Goal: Navigation & Orientation: Find specific page/section

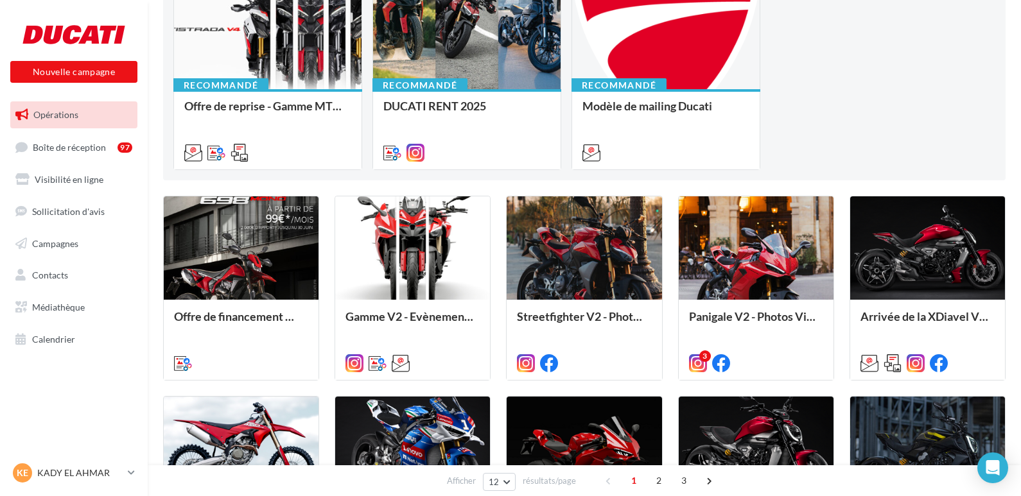
scroll to position [193, 0]
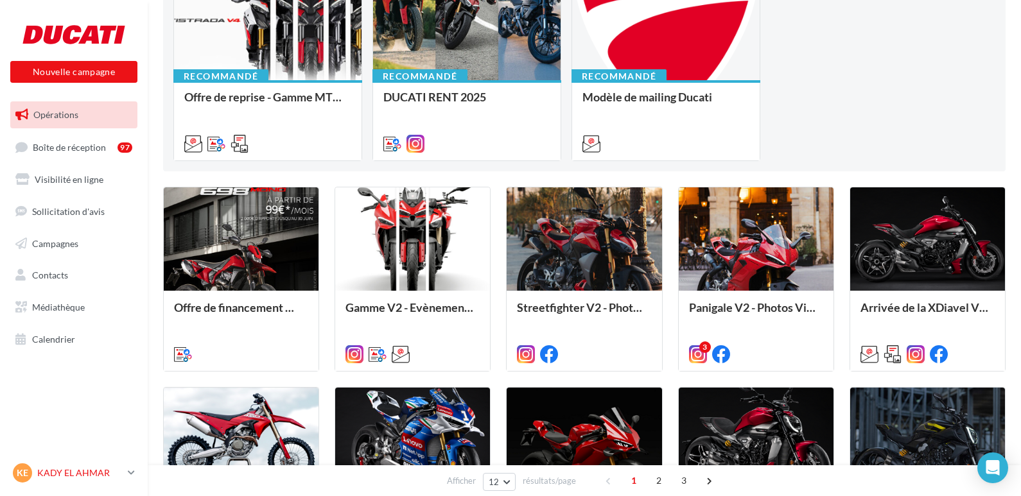
click at [129, 469] on icon at bounding box center [131, 472] width 7 height 11
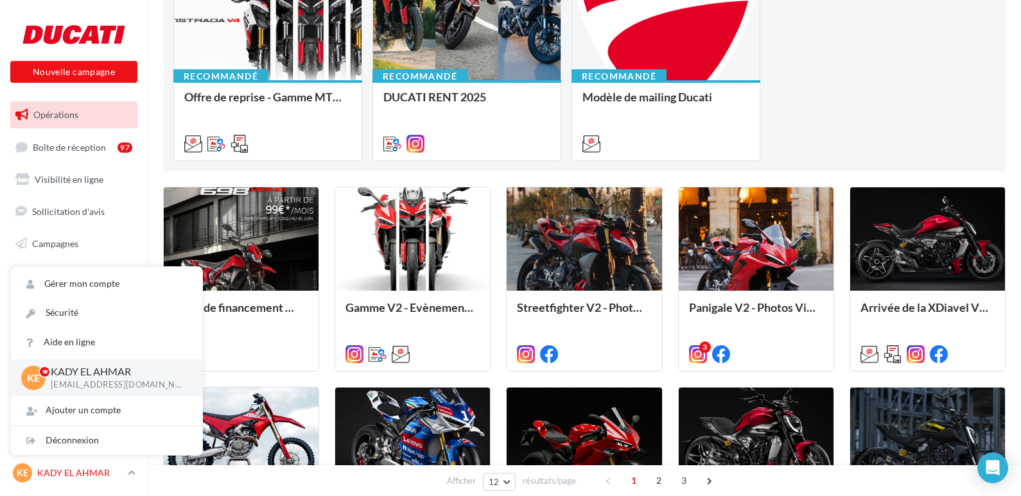
click at [130, 474] on icon at bounding box center [131, 472] width 7 height 11
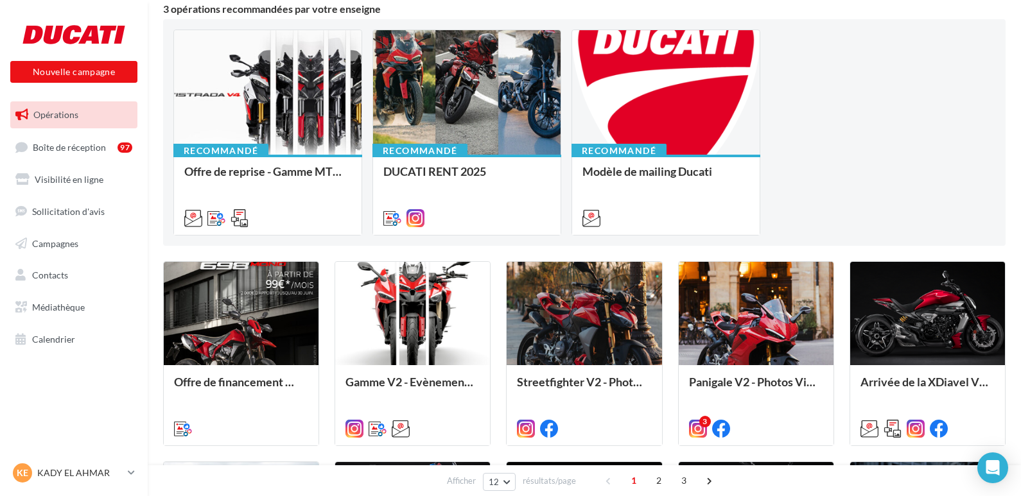
scroll to position [0, 0]
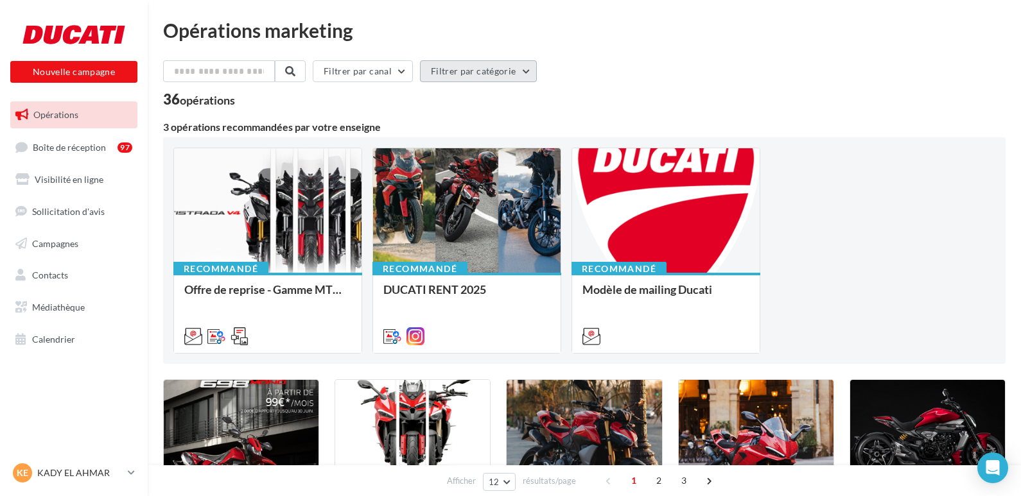
click at [529, 70] on button "Filtrer par catégorie" at bounding box center [478, 71] width 117 height 22
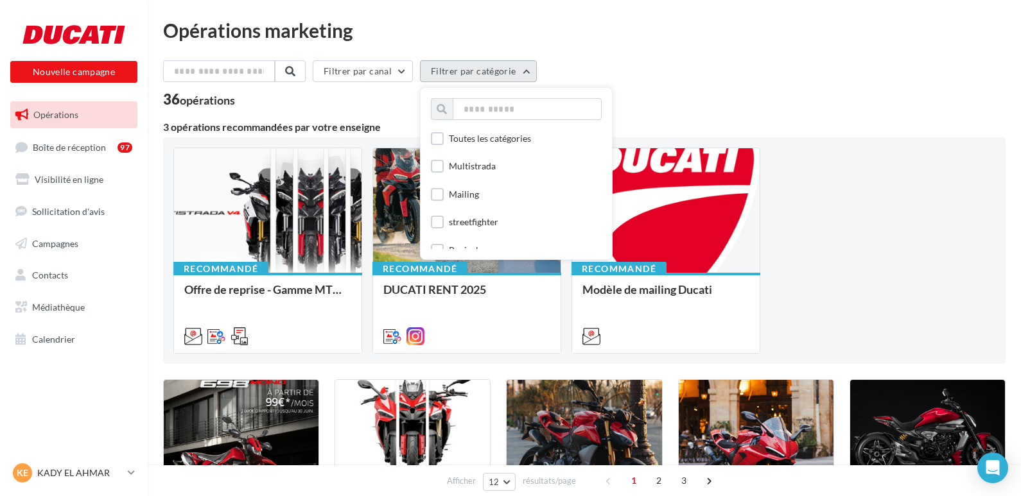
click at [529, 70] on button "Filtrer par catégorie" at bounding box center [478, 71] width 117 height 22
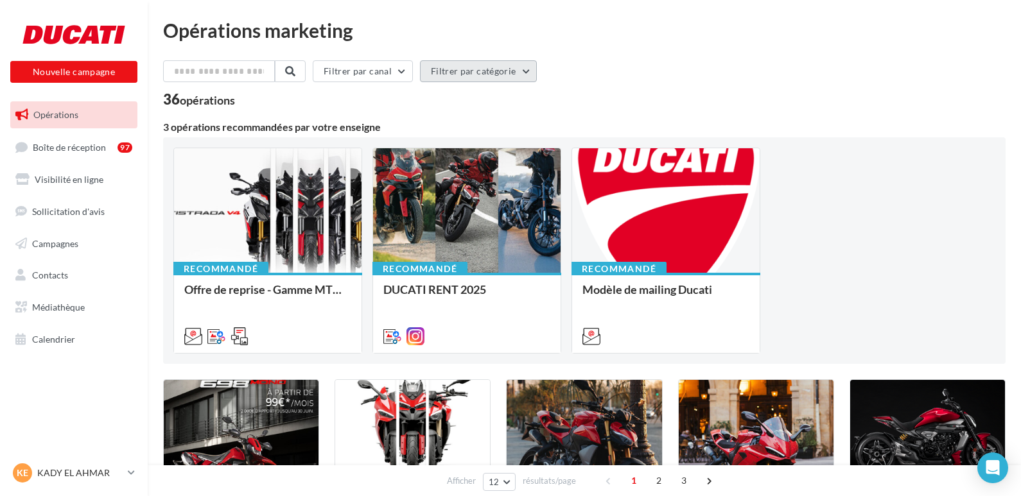
click at [529, 70] on button "Filtrer par catégorie" at bounding box center [478, 71] width 117 height 22
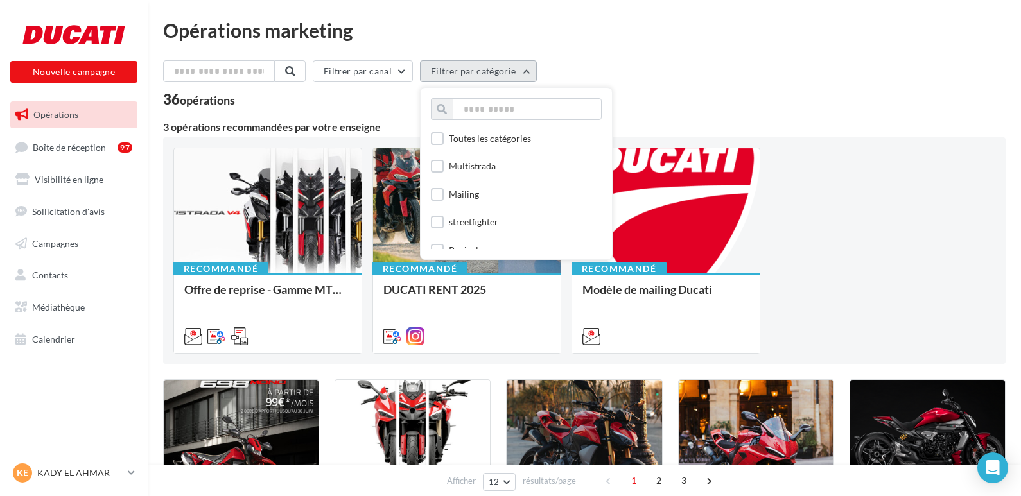
click at [529, 70] on button "Filtrer par catégorie" at bounding box center [478, 71] width 117 height 22
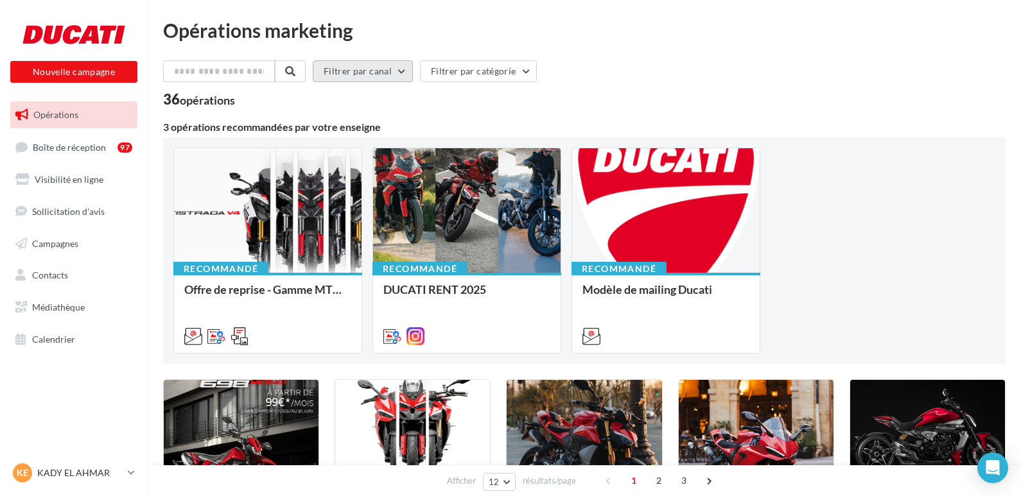
click at [410, 73] on button "Filtrer par canal" at bounding box center [363, 71] width 100 height 22
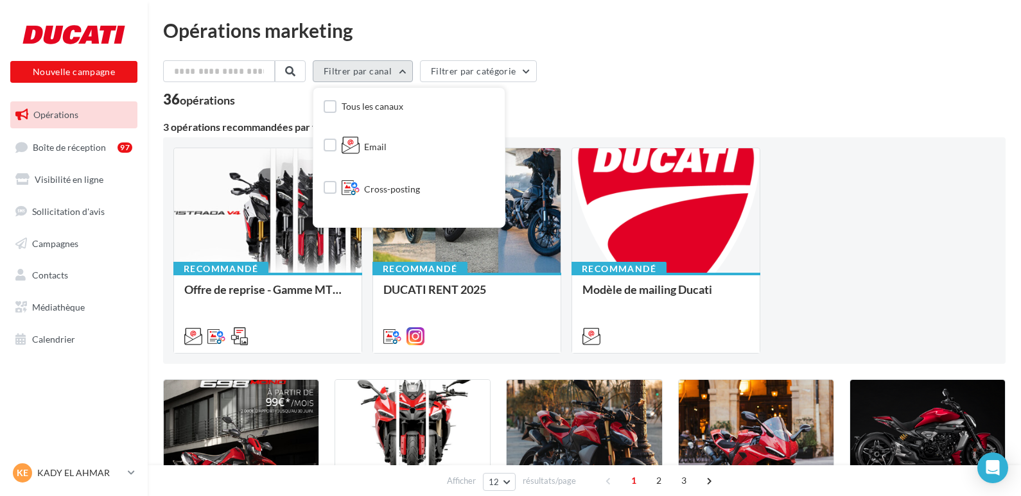
click at [410, 73] on button "Filtrer par canal" at bounding box center [363, 71] width 100 height 22
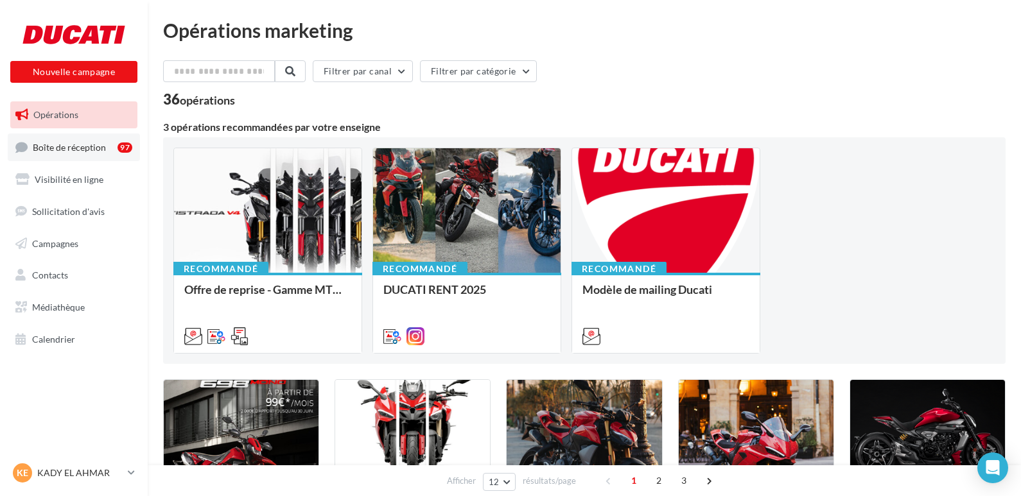
click at [53, 146] on span "Boîte de réception" at bounding box center [69, 146] width 73 height 11
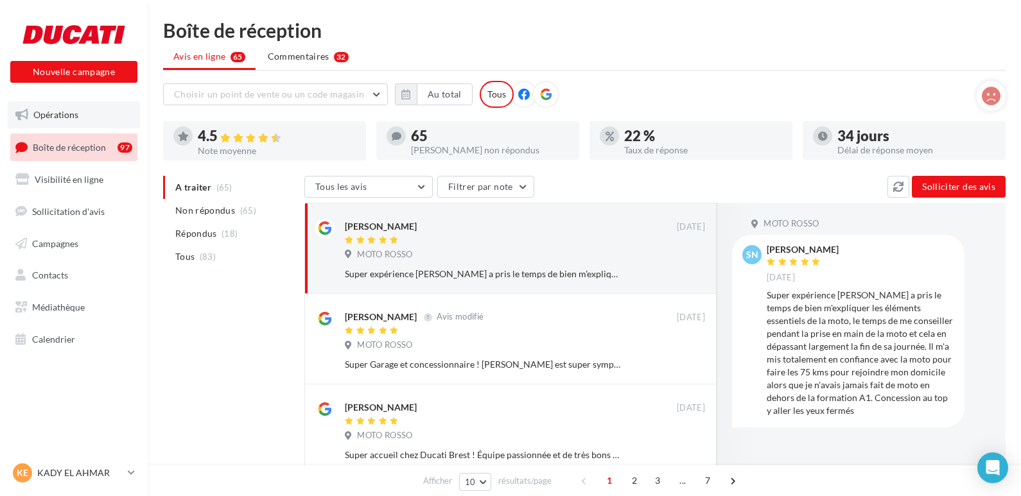
click at [57, 113] on span "Opérations" at bounding box center [55, 114] width 45 height 11
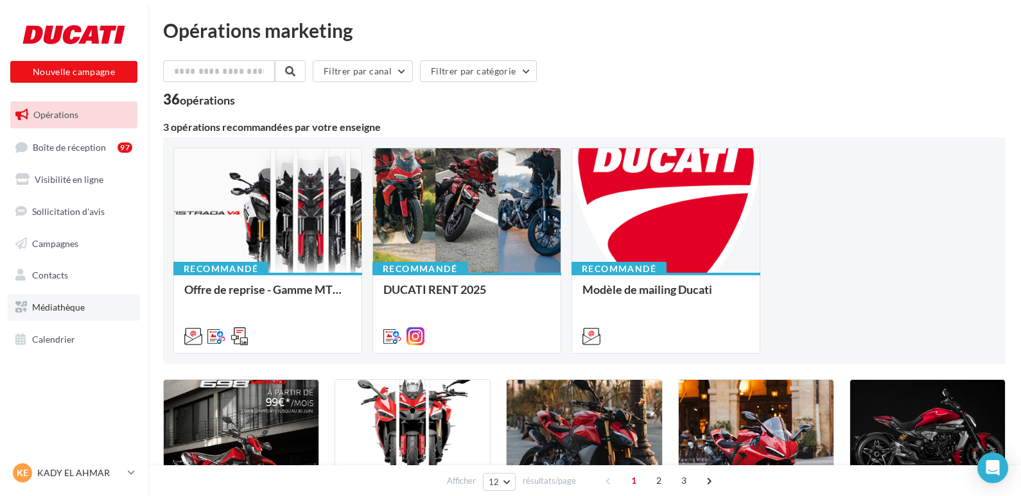
click at [73, 308] on span "Médiathèque" at bounding box center [58, 307] width 53 height 11
